Goal: Task Accomplishment & Management: Use online tool/utility

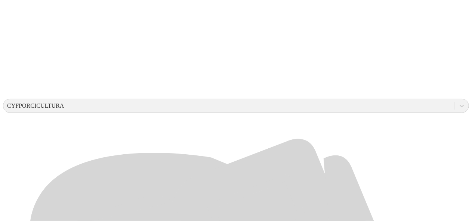
scroll to position [203, 0]
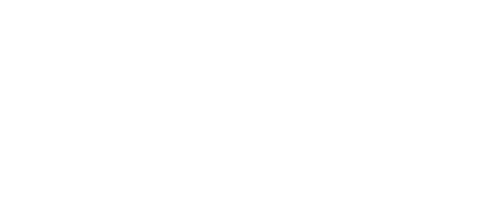
drag, startPoint x: 326, startPoint y: 118, endPoint x: 261, endPoint y: 121, distance: 65.0
type input "[DATE]"
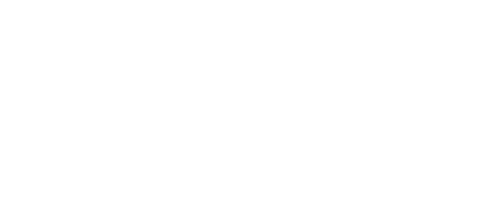
paste input "[DATE]"
type input "[DATE]"
paste input "[DATE]"
type input "[DATE]"
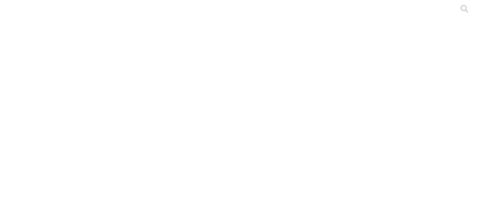
paste input "[DATE]"
type input "[DATE]"
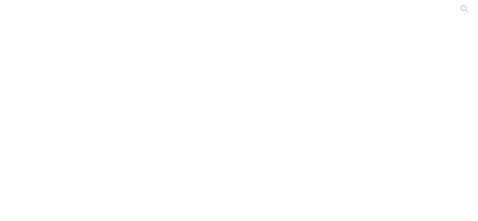
paste input "[DATE]"
type input "[DATE]"
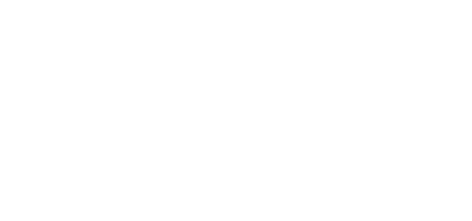
scroll to position [2, 0]
type input "S4 - [PERSON_NAME] FDA [PERSON_NAME] - [PERSON_NAME] - BUGA - HEMBRAS - 2025 BE…"
type input "S4 - [PERSON_NAME] FDA [PERSON_NAME] - [PERSON_NAME] - BUGA - PRIMERIZAS - 2025…"
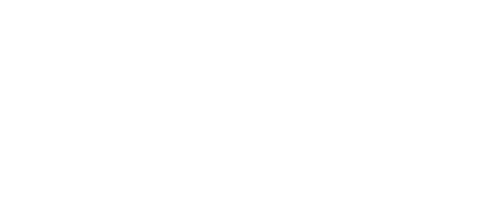
type input "s"
drag, startPoint x: 329, startPoint y: 109, endPoint x: 277, endPoint y: 113, distance: 52.1
type input "[DATE]"
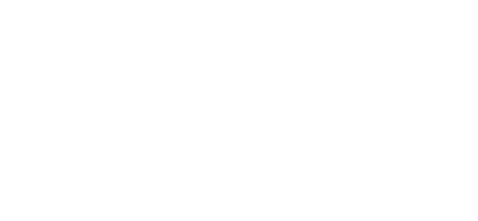
paste input "[DATE]"
type input "[DATE]"
paste input "[DATE]"
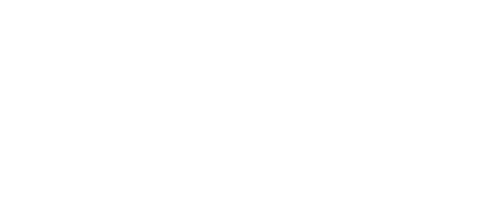
type input "[DATE]"
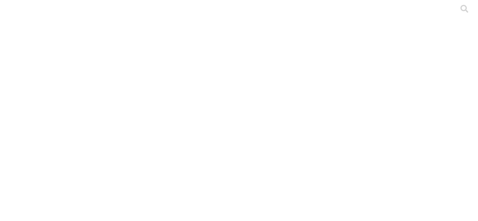
paste input "[DATE]"
type input "[DATE]"
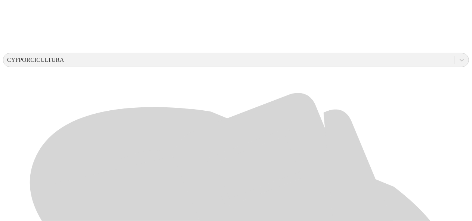
scroll to position [261, 0]
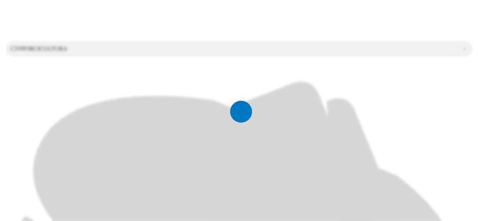
scroll to position [0, 0]
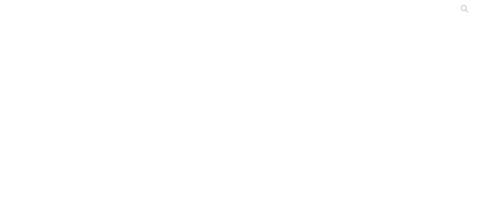
paste input "[DATE]"
type input "[DATE]"
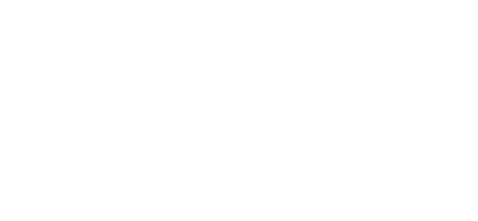
type input "s"
drag, startPoint x: 335, startPoint y: 122, endPoint x: 267, endPoint y: 128, distance: 69.0
type input "[DATE]"
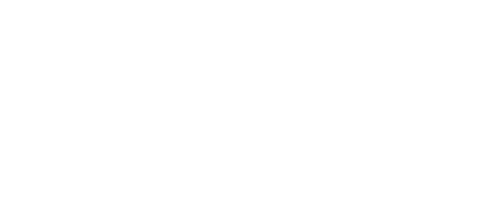
paste input "[DATE]"
type input "[DATE]"
paste input "[DATE]"
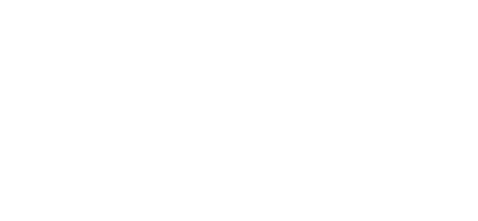
type input "[DATE]"
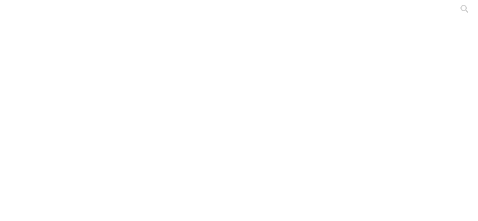
paste input "[DATE]"
type input "[DATE]"
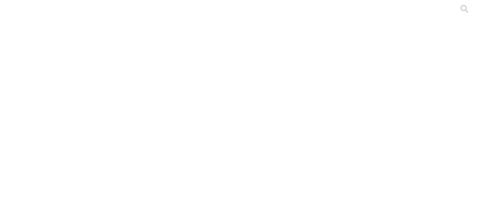
paste input "[DATE]"
type input "[DATE]"
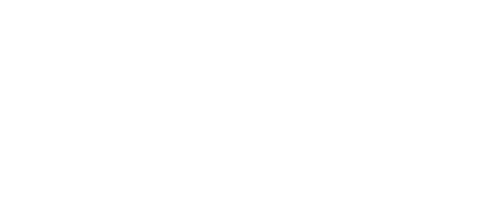
type input "s"
drag, startPoint x: 342, startPoint y: 121, endPoint x: 247, endPoint y: 130, distance: 95.3
type input "[DATE]"
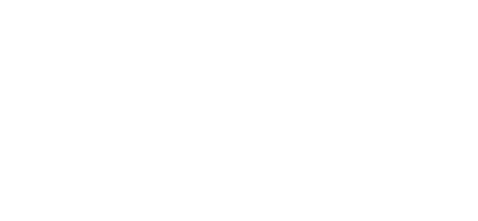
paste input "[DATE]"
type input "[DATE]"
paste input "[DATE]"
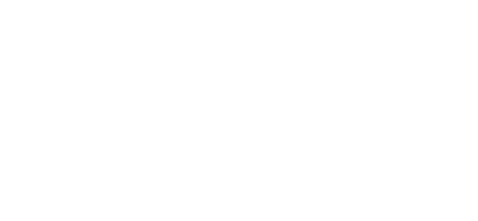
type input "[DATE]"
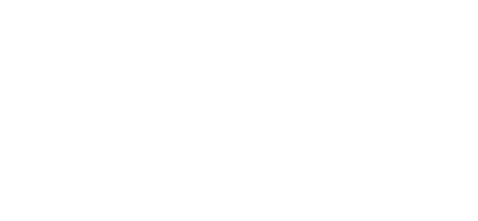
drag, startPoint x: 306, startPoint y: 116, endPoint x: 272, endPoint y: 117, distance: 34.4
type input "[DATE]"
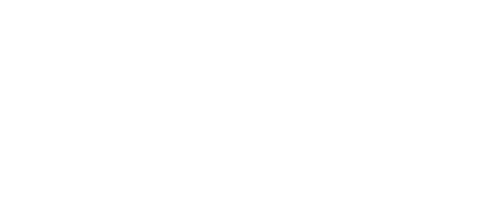
paste input "[DATE]"
type input "[DATE]"
paste input "[DATE]"
type input "[DATE]"
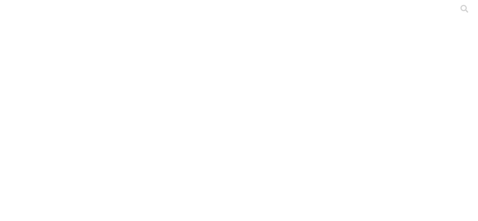
paste input "[DATE]"
type input "[DATE]"
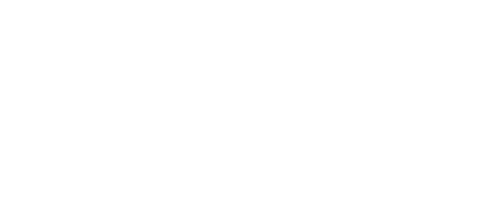
drag, startPoint x: 261, startPoint y: 125, endPoint x: 295, endPoint y: 136, distance: 36.4
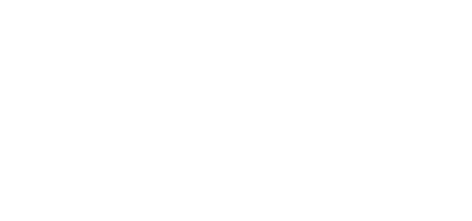
scroll to position [0, 0]
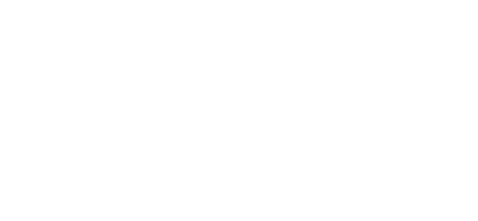
paste input "[DATE]"
type input "[DATE]"
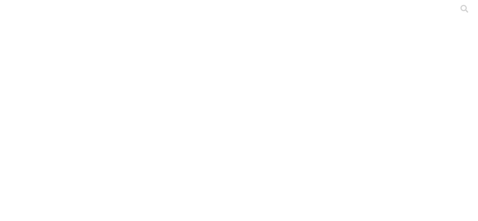
paste input "[DATE]"
type input "[DATE]"
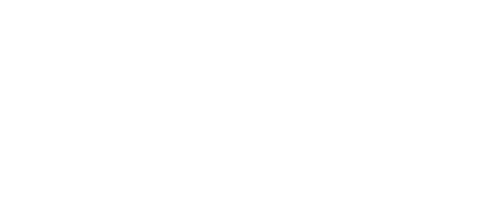
paste input "S"
drag, startPoint x: 339, startPoint y: 119, endPoint x: 282, endPoint y: 120, distance: 56.8
type input "[DATE]"
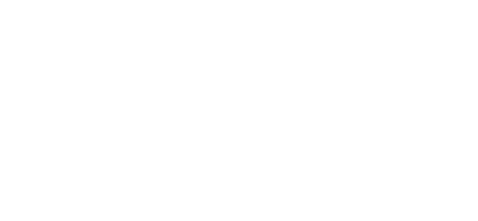
paste input "[DATE]"
type input "[DATE]"
paste input "[DATE]"
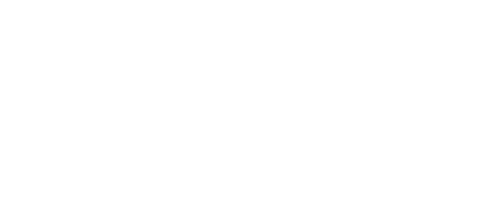
type input "[DATE]"
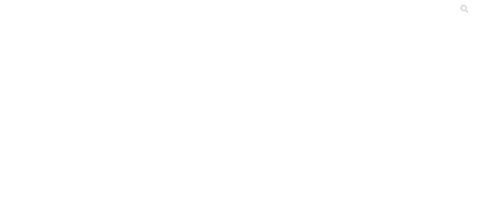
paste input "[DATE]"
type input "[DATE]"
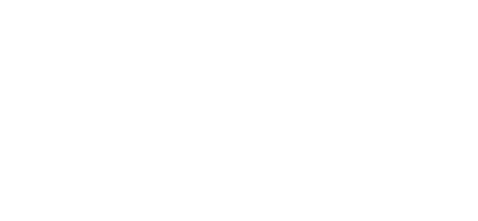
drag, startPoint x: 323, startPoint y: 119, endPoint x: 259, endPoint y: 122, distance: 64.3
type input "[DATE]"
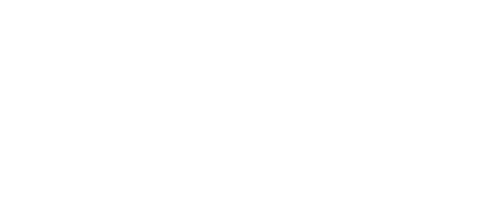
paste input "[DATE]"
type input "[DATE]"
paste input "[DATE]"
type input "[DATE]"
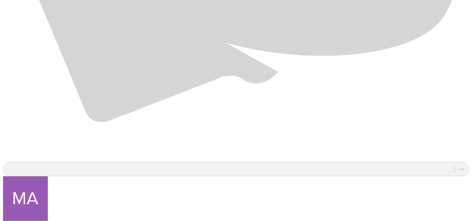
scroll to position [560, 0]
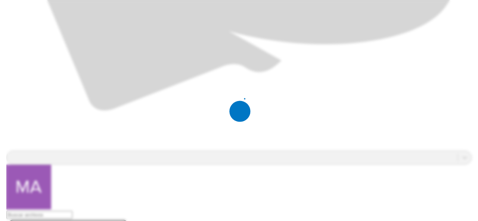
scroll to position [0, 0]
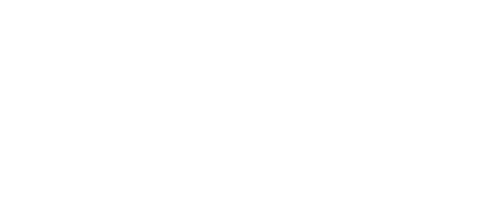
type input "s"
drag, startPoint x: 331, startPoint y: 117, endPoint x: 240, endPoint y: 121, distance: 91.2
type input "[DATE]"
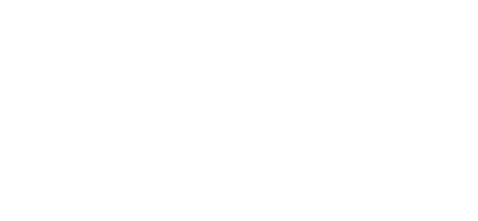
drag, startPoint x: 293, startPoint y: 139, endPoint x: 299, endPoint y: 151, distance: 14.0
paste input "[DATE]"
type input "[DATE]"
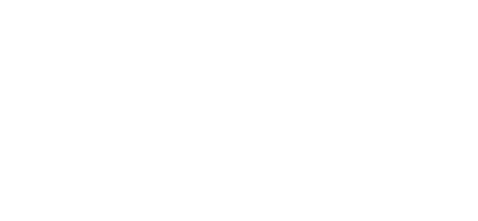
paste input "[DATE]"
type input "[DATE]"
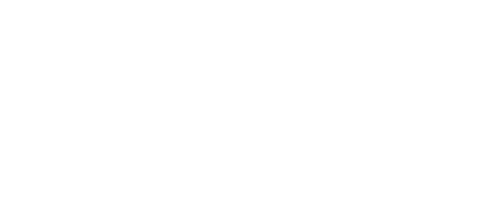
type input "[DATE]"
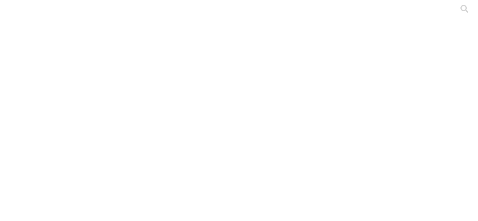
paste input "[DATE]"
type input "[DATE]"
